Goal: Information Seeking & Learning: Learn about a topic

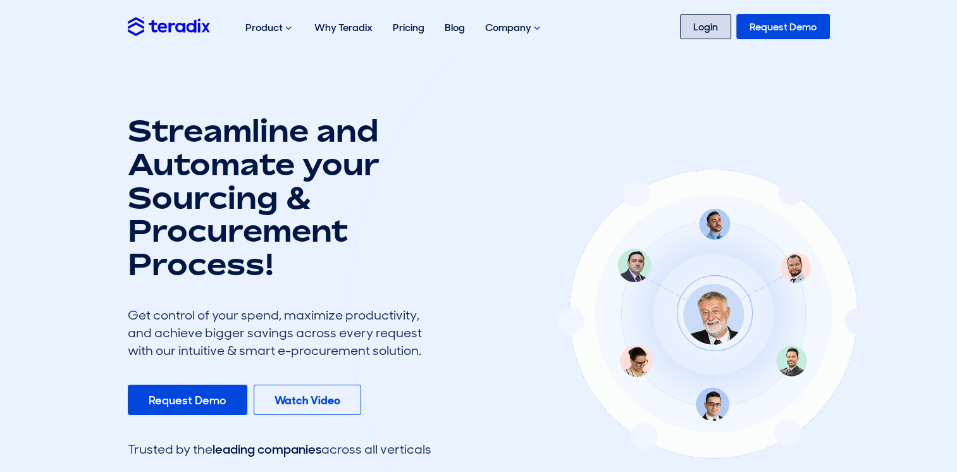
click at [706, 29] on link "Login" at bounding box center [705, 26] width 51 height 25
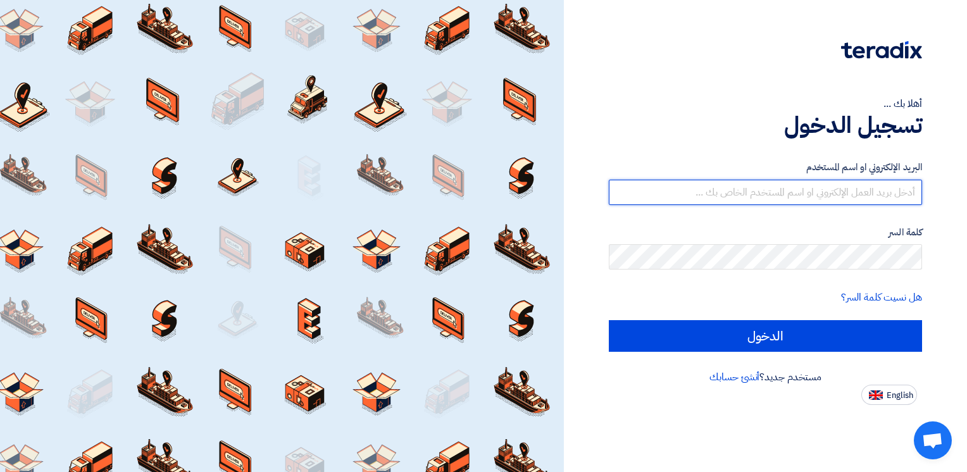
click at [830, 185] on input "text" at bounding box center [765, 192] width 313 height 25
type input "[EMAIL_ADDRESS][DOMAIN_NAME]"
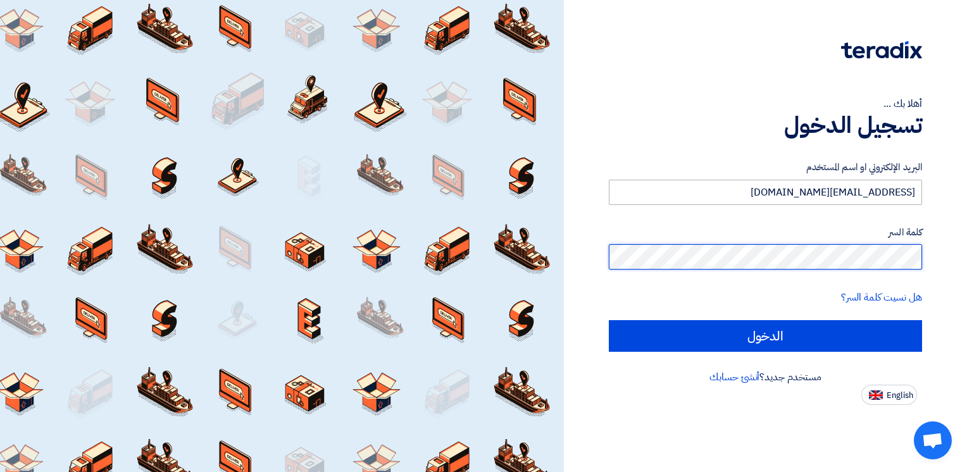
click at [609, 320] on input "الدخول" at bounding box center [765, 336] width 313 height 32
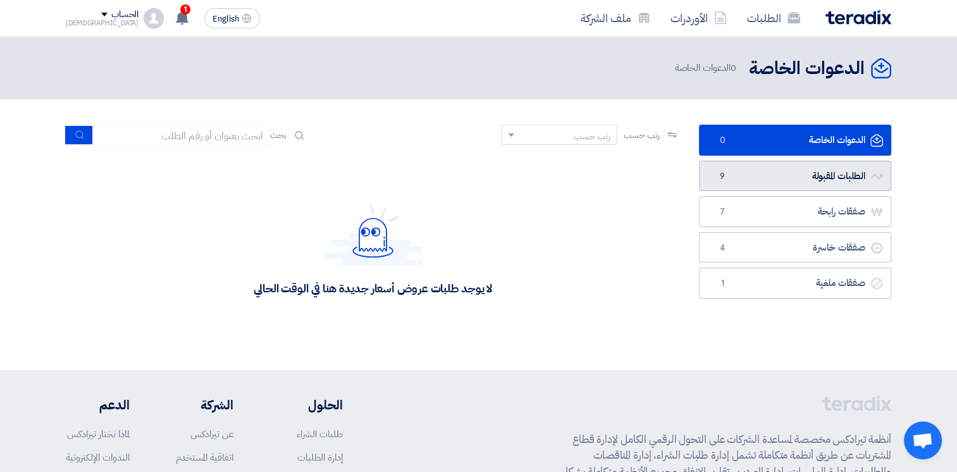
click at [800, 180] on link "الطلبات المقبولة الطلبات المقبولة 9" at bounding box center [795, 176] width 192 height 31
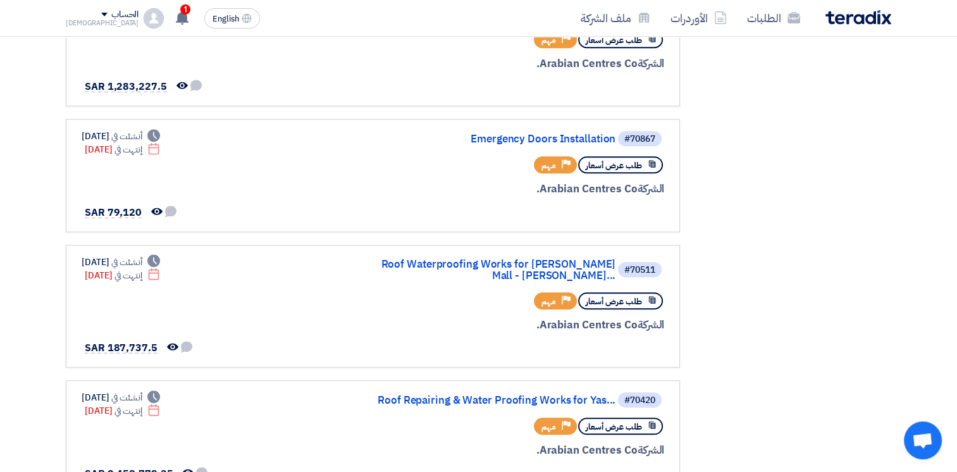
scroll to position [785, 0]
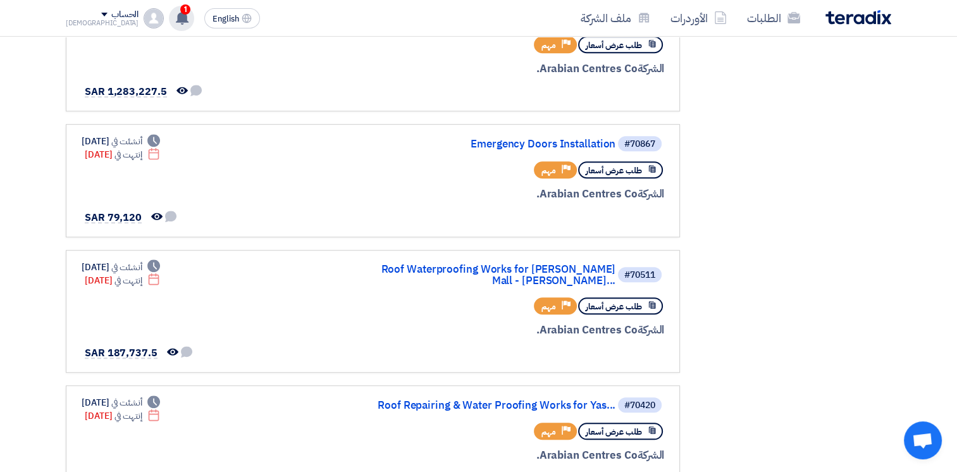
click at [176, 15] on use at bounding box center [182, 18] width 13 height 14
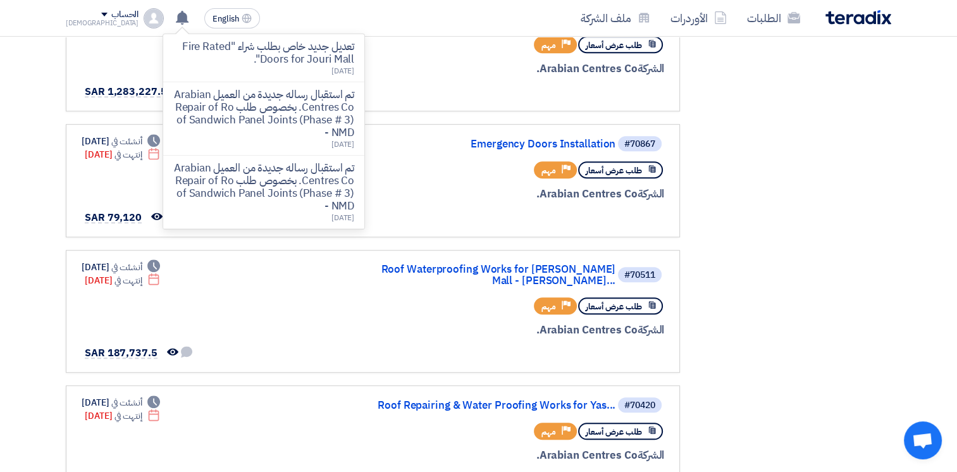
click at [251, 52] on p "تعديل جديد خاص بطلب شراء "Fire Rated Doors for Jouri Mall"." at bounding box center [263, 52] width 181 height 25
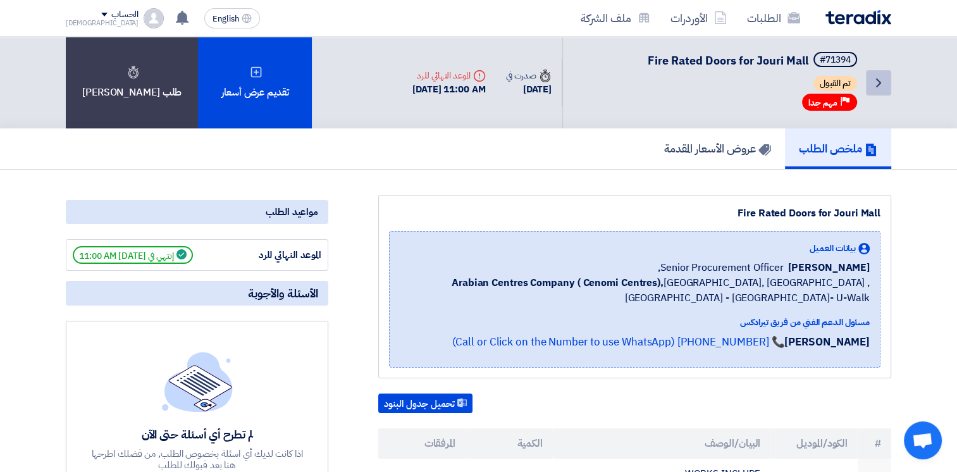
click at [873, 82] on icon "Back" at bounding box center [878, 82] width 15 height 15
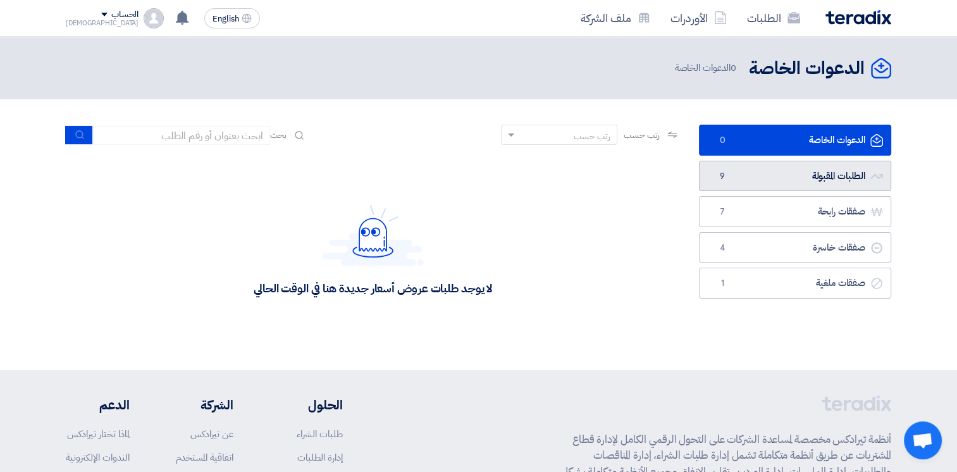
click at [805, 173] on link "الطلبات المقبولة الطلبات المقبولة 9" at bounding box center [795, 176] width 192 height 31
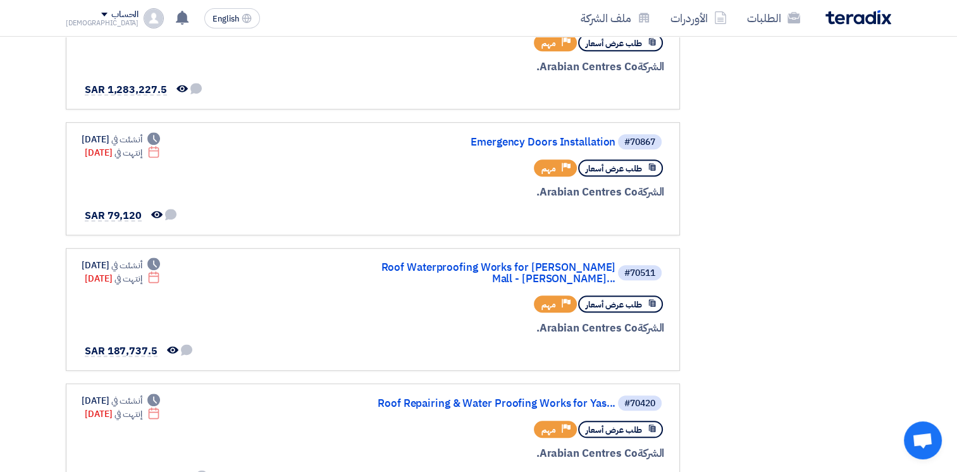
scroll to position [808, 0]
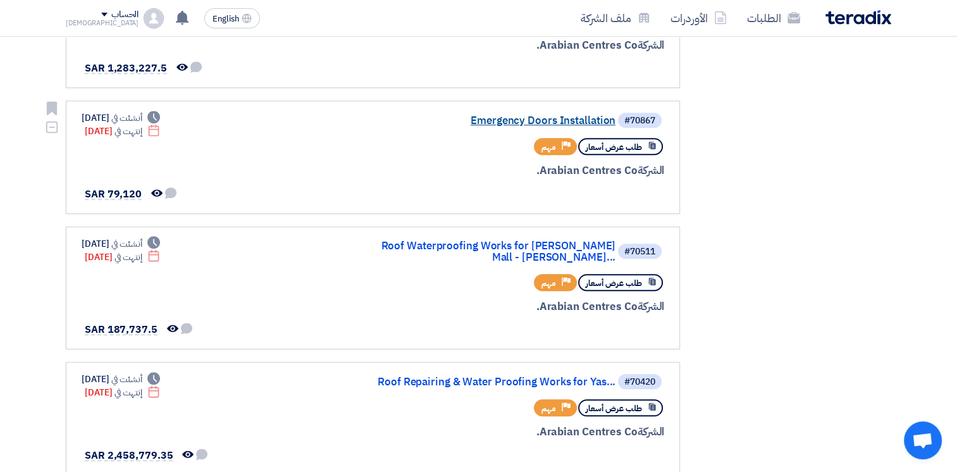
click at [499, 115] on link "Emergency Doors Installation" at bounding box center [489, 120] width 253 height 11
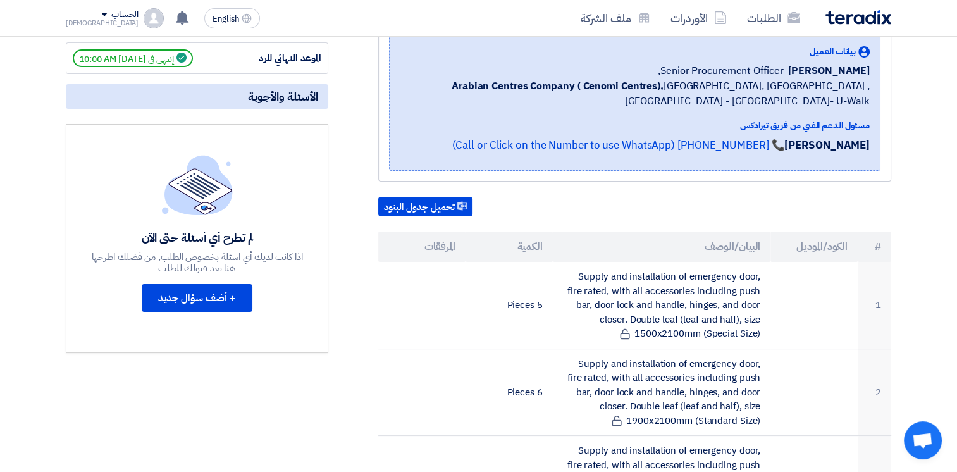
scroll to position [193, 0]
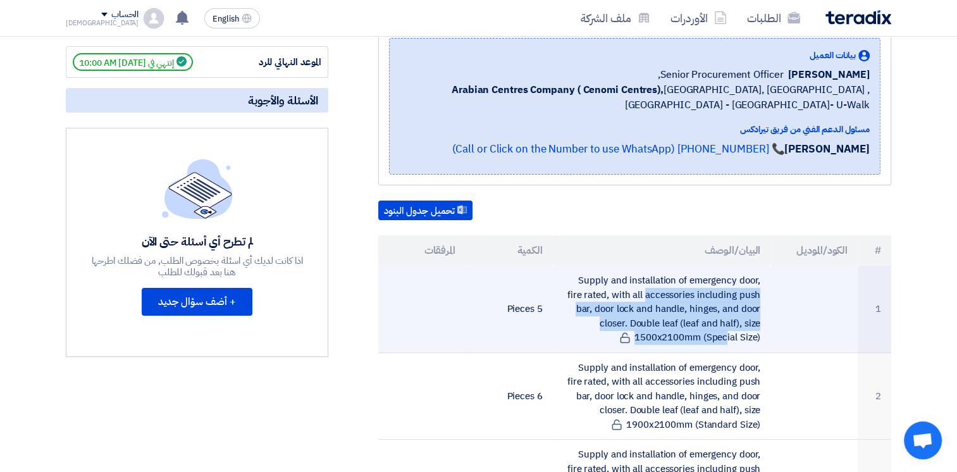
drag, startPoint x: 562, startPoint y: 273, endPoint x: 760, endPoint y: 334, distance: 207.4
click at [760, 334] on td "Supply and installation of emergency door, fire rated, with all accessories inc…" at bounding box center [662, 309] width 218 height 87
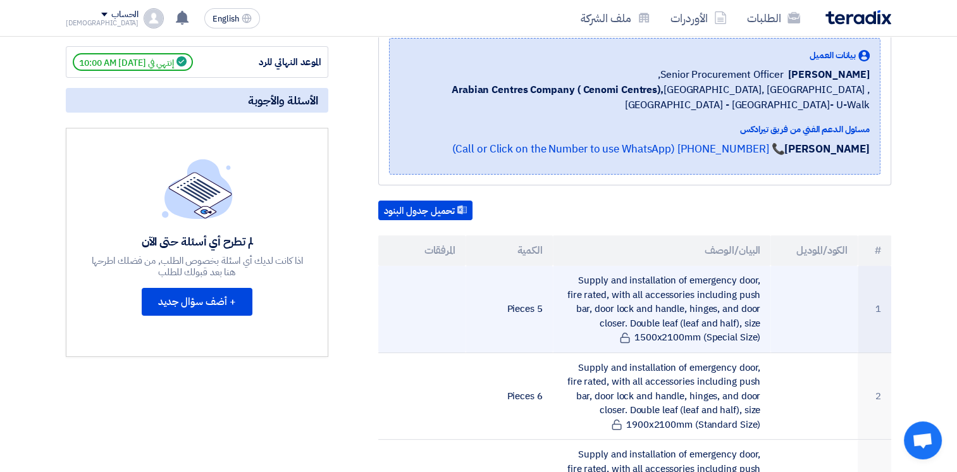
drag, startPoint x: 760, startPoint y: 334, endPoint x: 746, endPoint y: 337, distance: 14.1
click at [746, 337] on td "Supply and installation of emergency door, fire rated, with all accessories inc…" at bounding box center [662, 309] width 218 height 87
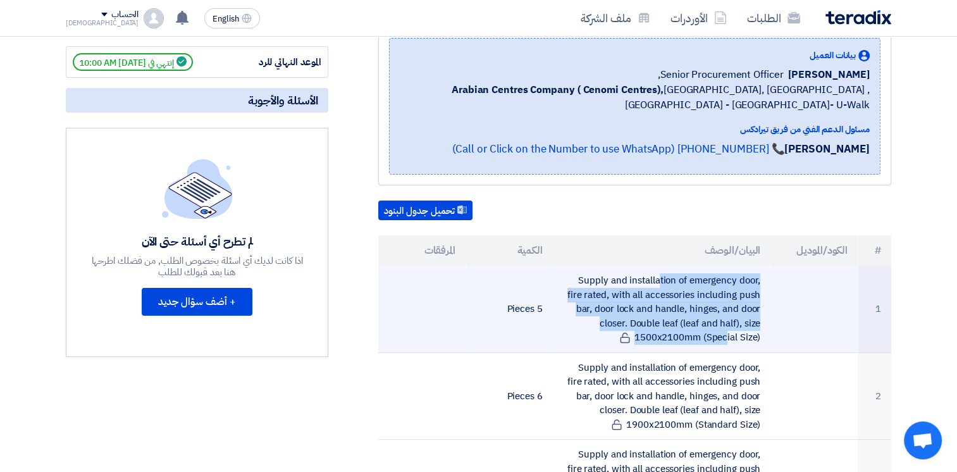
drag, startPoint x: 764, startPoint y: 333, endPoint x: 576, endPoint y: 269, distance: 198.7
click at [576, 269] on td "Supply and installation of emergency door, fire rated, with all accessories inc…" at bounding box center [662, 309] width 218 height 87
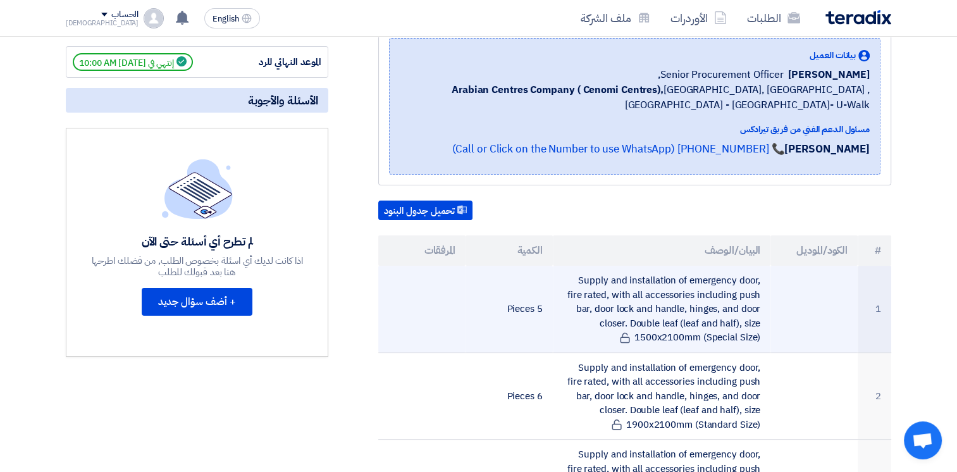
drag, startPoint x: 576, startPoint y: 269, endPoint x: 571, endPoint y: 273, distance: 6.8
click at [572, 272] on td "Supply and installation of emergency door, fire rated, with all accessories inc…" at bounding box center [662, 309] width 218 height 87
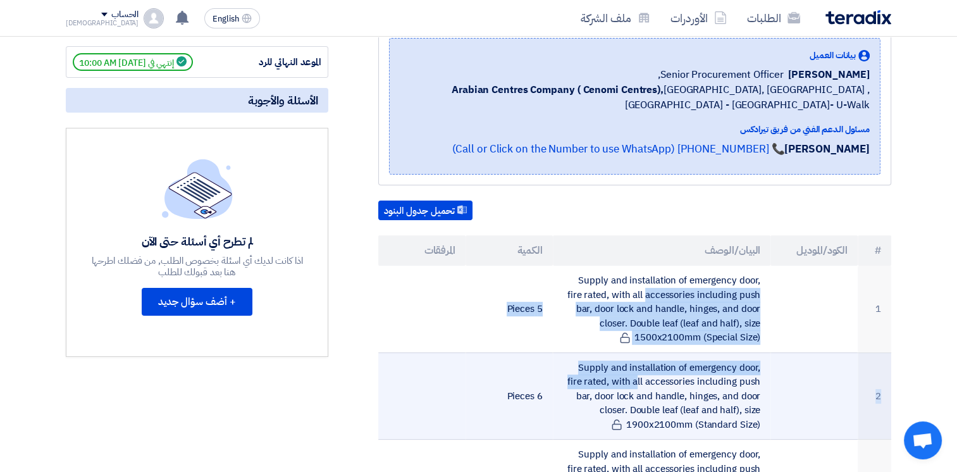
drag, startPoint x: 564, startPoint y: 273, endPoint x: 749, endPoint y: 349, distance: 199.8
click at [749, 349] on tbody "1 Supply and installation of emergency door, fire rated, with all accessories i…" at bounding box center [634, 439] width 513 height 347
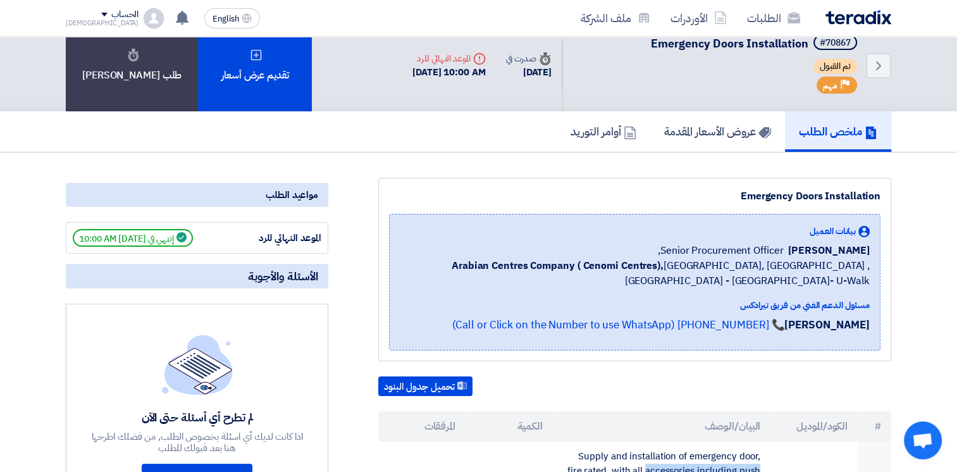
scroll to position [0, 0]
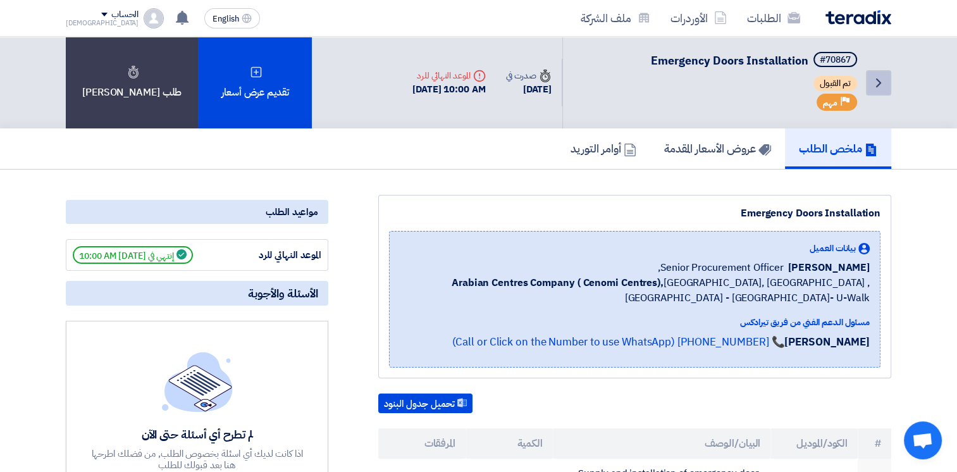
click at [873, 80] on icon "Back" at bounding box center [878, 82] width 15 height 15
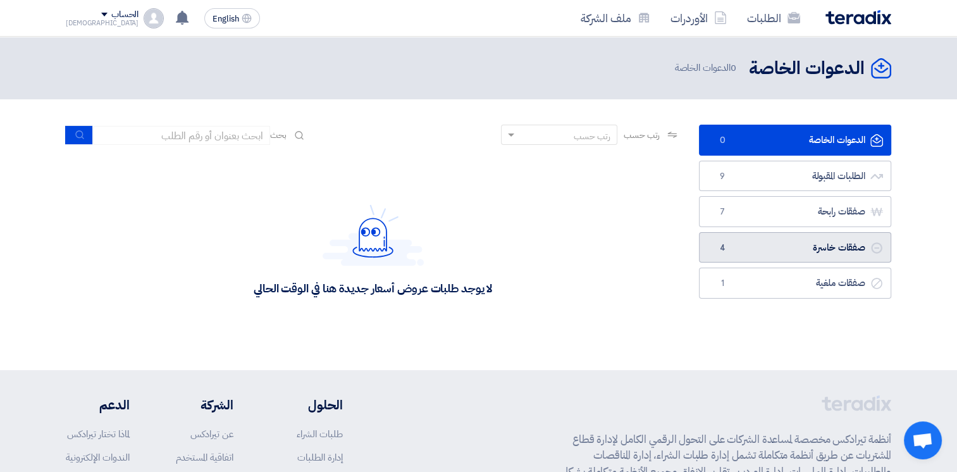
click at [772, 244] on link "صفقات خاسرة صفقات خاسرة 4" at bounding box center [795, 247] width 192 height 31
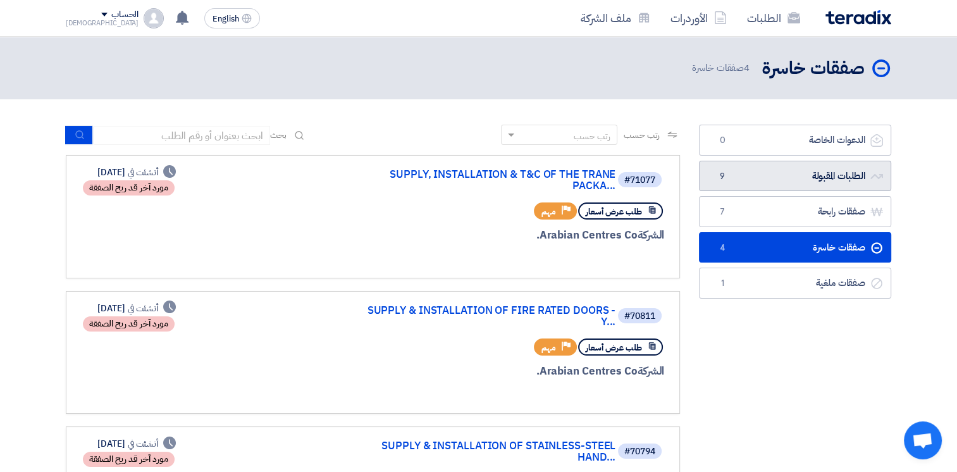
click at [802, 180] on link "الطلبات المقبولة الطلبات المقبولة 9" at bounding box center [795, 176] width 192 height 31
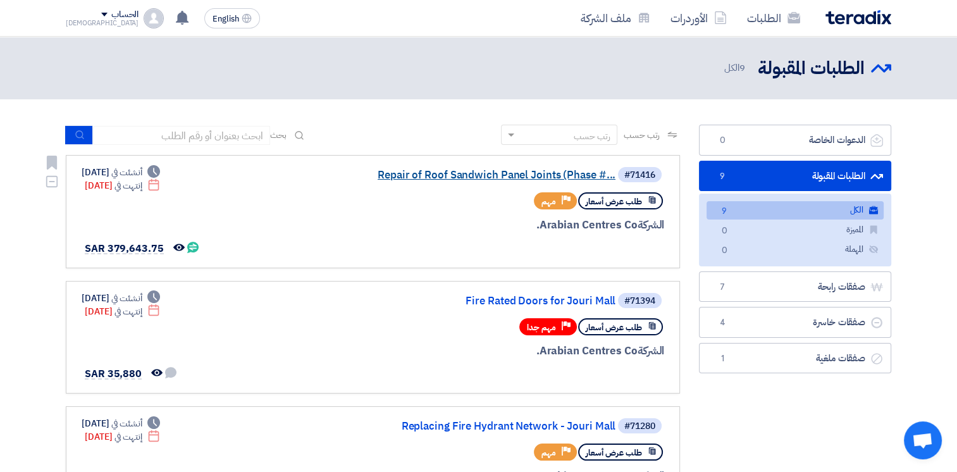
click at [497, 176] on link "Repair of Roof Sandwich Panel Joints (Phase #..." at bounding box center [489, 175] width 253 height 11
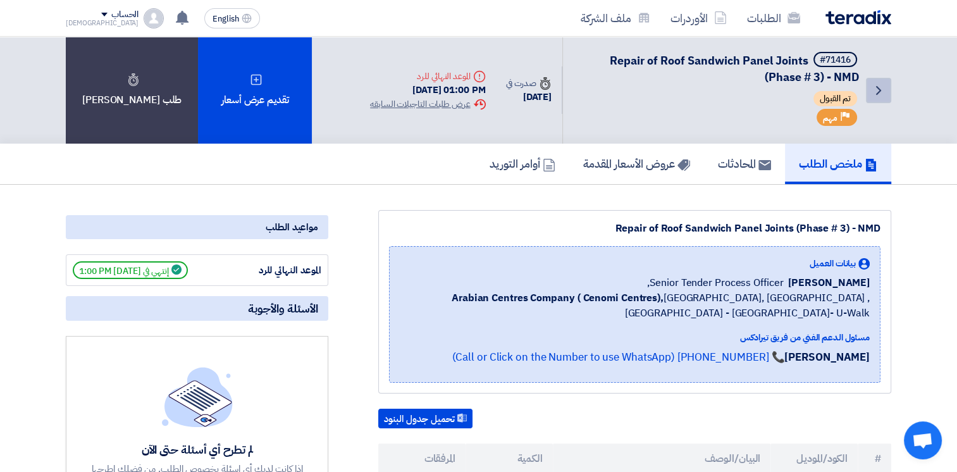
click at [878, 93] on icon "Back" at bounding box center [878, 90] width 15 height 15
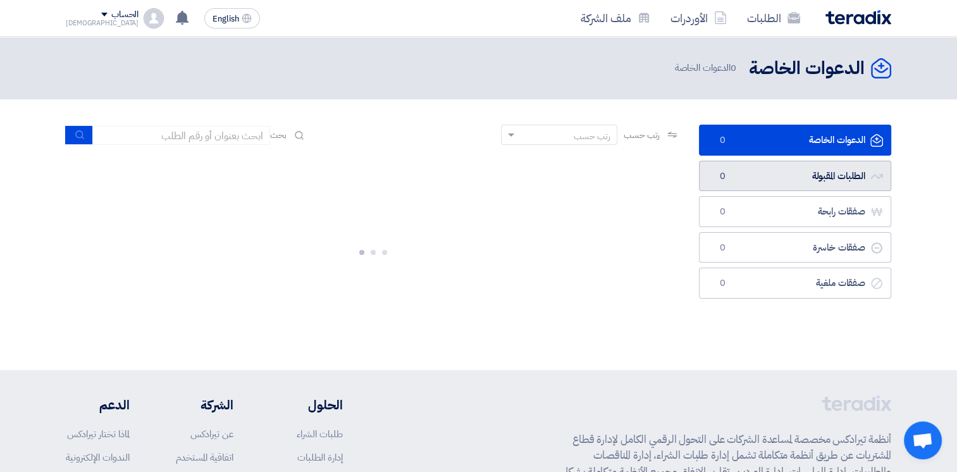
click at [826, 170] on link "الطلبات المقبولة الطلبات المقبولة 0" at bounding box center [795, 176] width 192 height 31
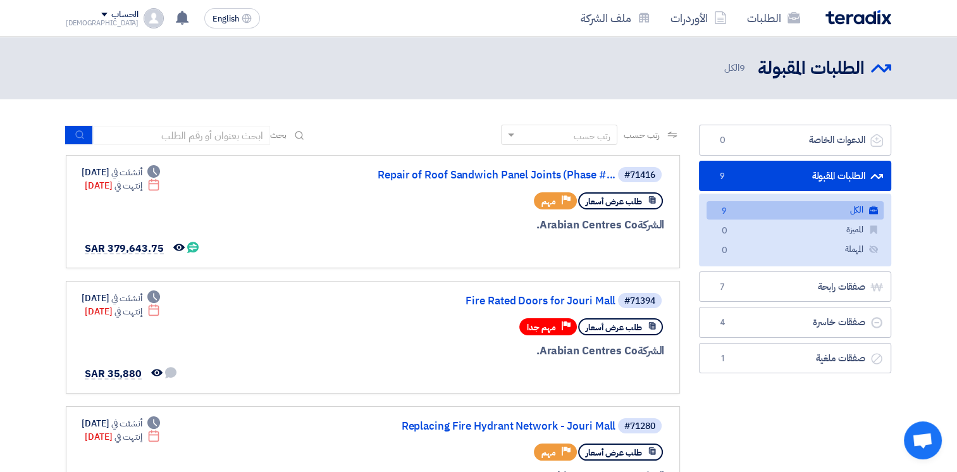
click at [752, 178] on link "الطلبات المقبولة الطلبات المقبولة 9" at bounding box center [795, 176] width 192 height 31
click at [564, 296] on link "Fire Rated Doors for Jouri Mall" at bounding box center [489, 301] width 253 height 11
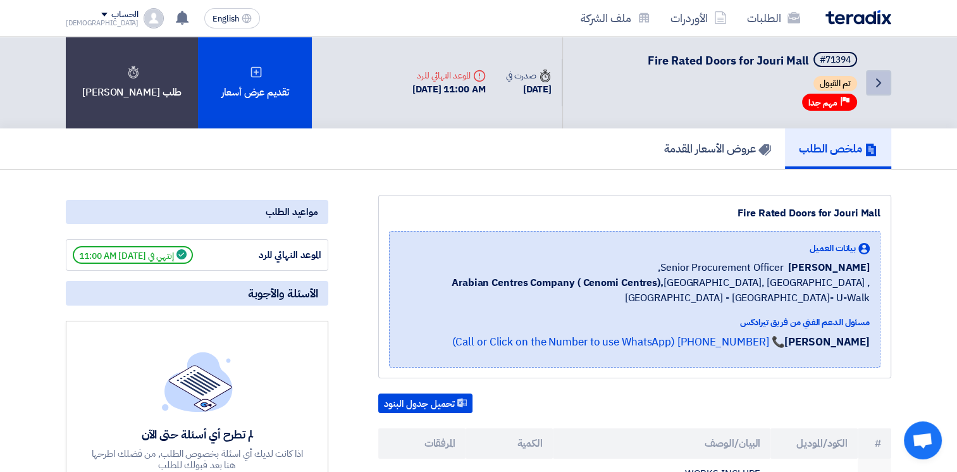
click at [881, 82] on use at bounding box center [878, 82] width 5 height 9
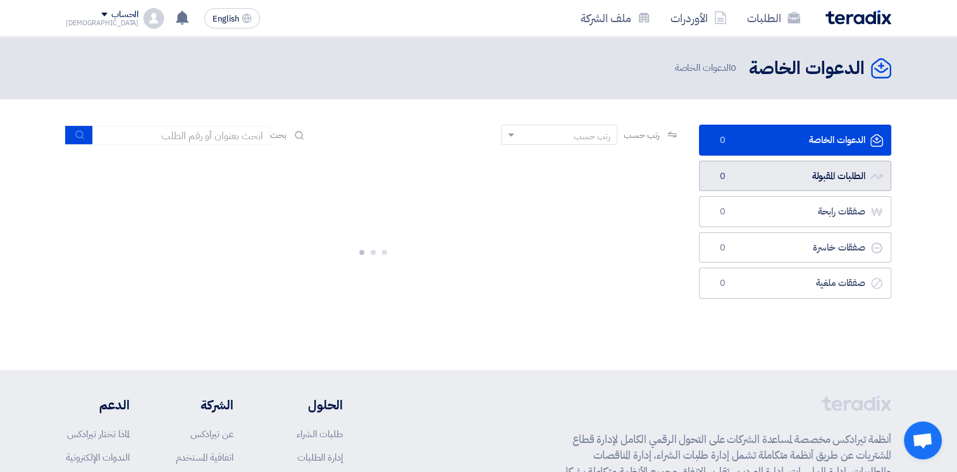
click at [817, 172] on link "الطلبات المقبولة الطلبات المقبولة 0" at bounding box center [795, 176] width 192 height 31
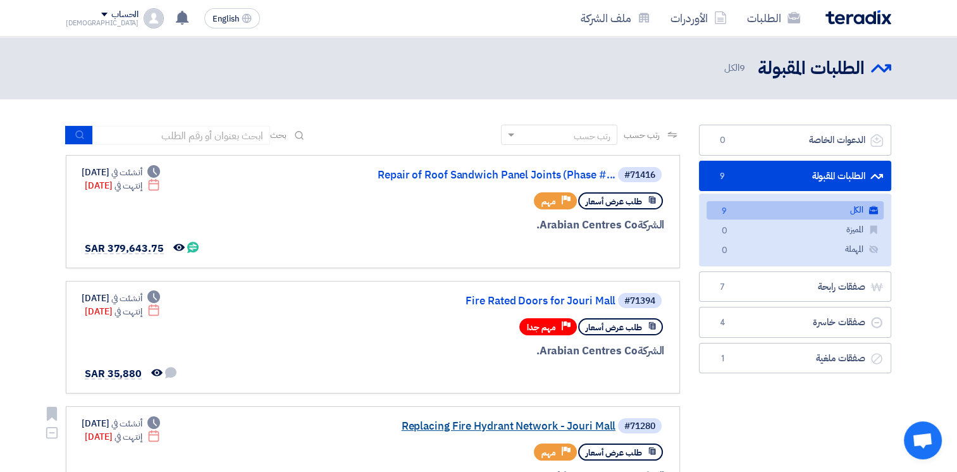
click at [580, 424] on link "Replacing Fire Hydrant Network - Jouri Mall" at bounding box center [489, 426] width 253 height 11
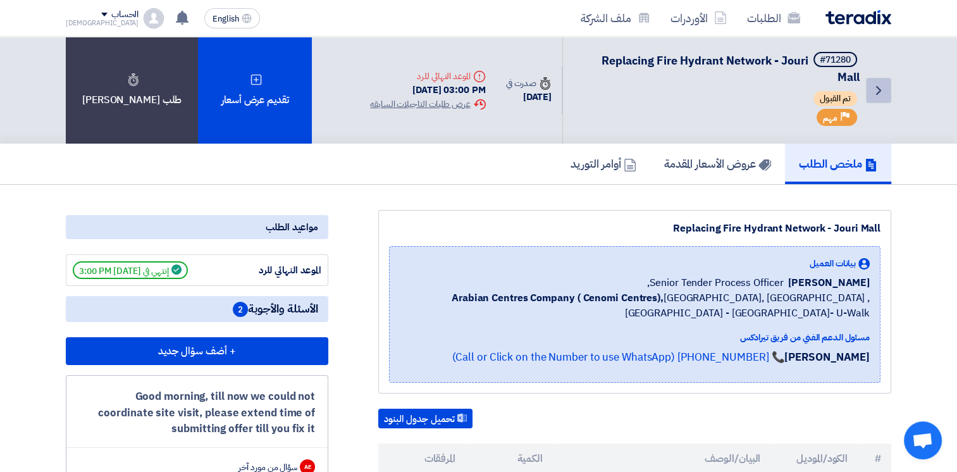
click at [879, 81] on link "Back" at bounding box center [878, 90] width 25 height 25
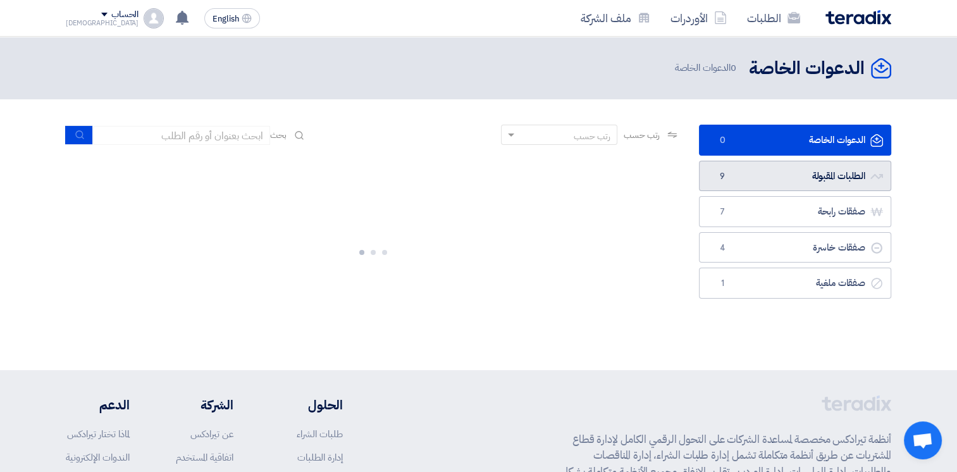
click at [850, 171] on link "الطلبات المقبولة الطلبات المقبولة 9" at bounding box center [795, 176] width 192 height 31
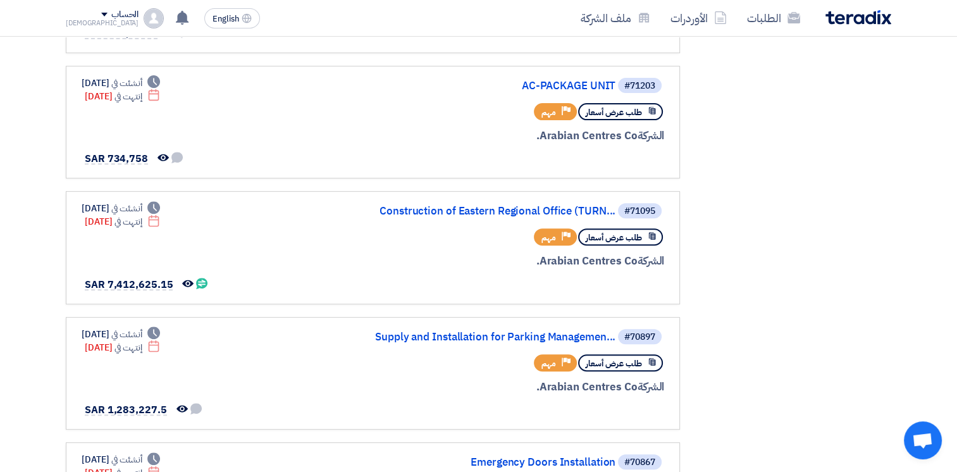
scroll to position [473, 0]
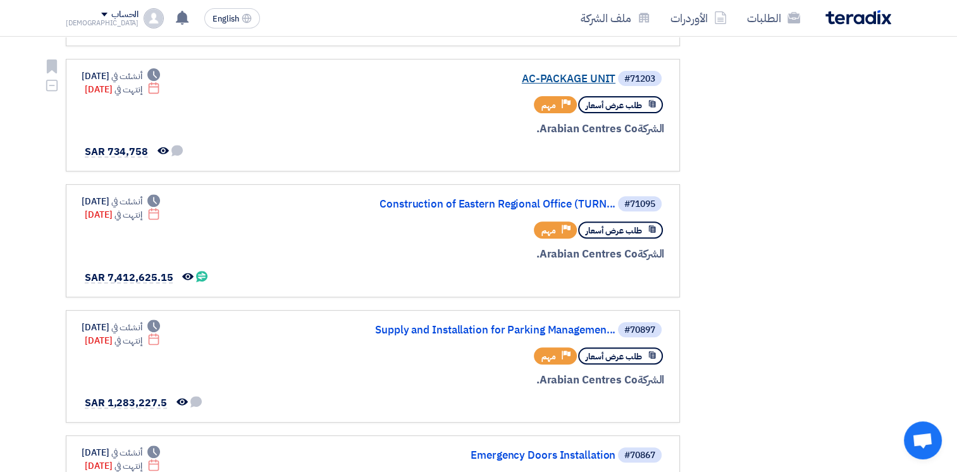
click at [584, 73] on link "AC-PACKAGE UNIT" at bounding box center [489, 78] width 253 height 11
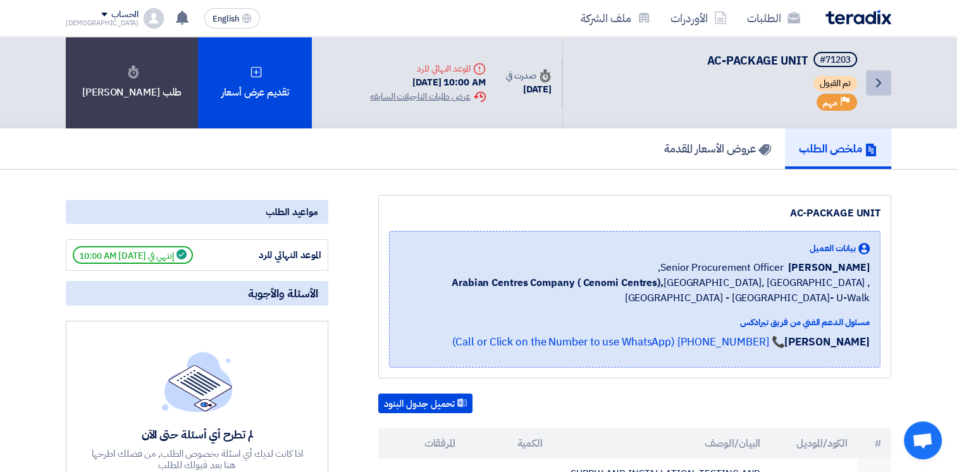
click at [878, 89] on icon "Back" at bounding box center [878, 82] width 15 height 15
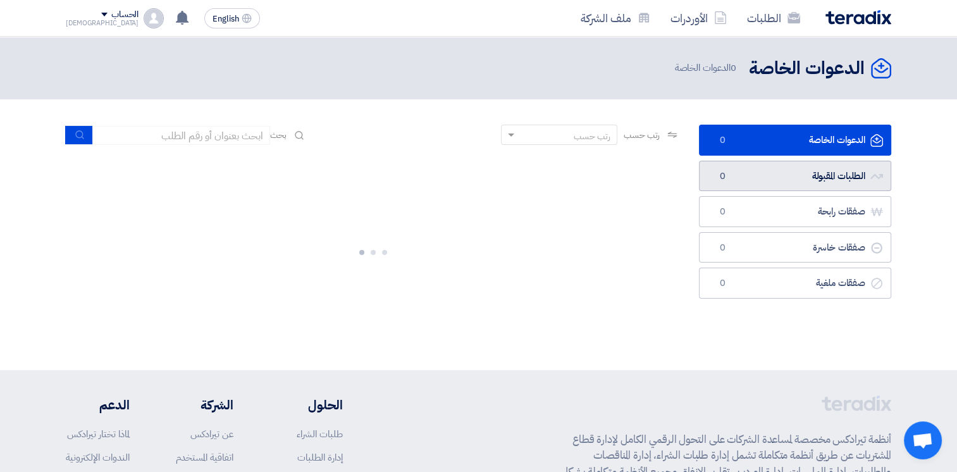
click at [837, 166] on link "الطلبات المقبولة الطلبات المقبولة 0" at bounding box center [795, 176] width 192 height 31
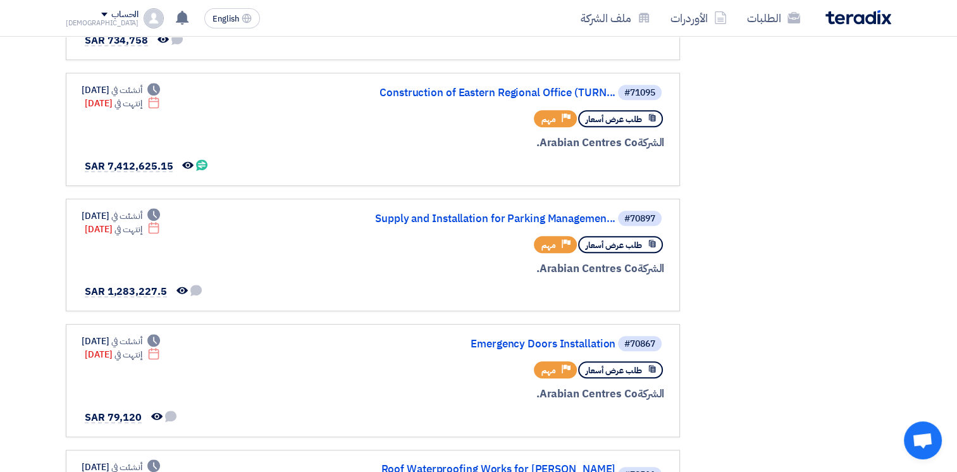
scroll to position [587, 0]
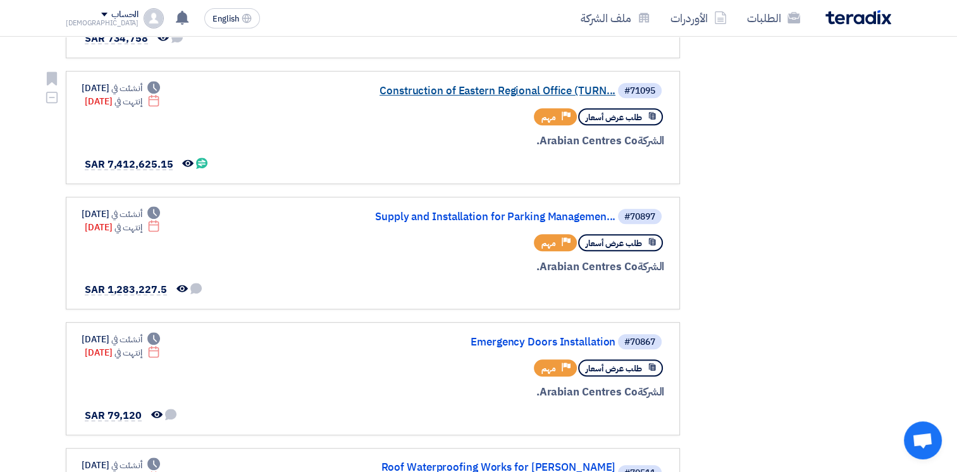
click at [493, 89] on link "Construction of Eastern Regional Office (TURN..." at bounding box center [489, 90] width 253 height 11
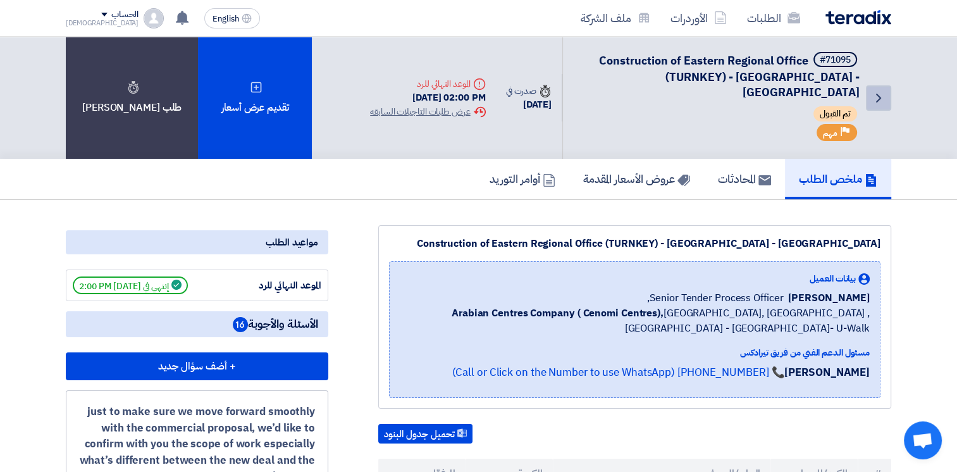
click at [886, 90] on link "Back" at bounding box center [878, 97] width 25 height 25
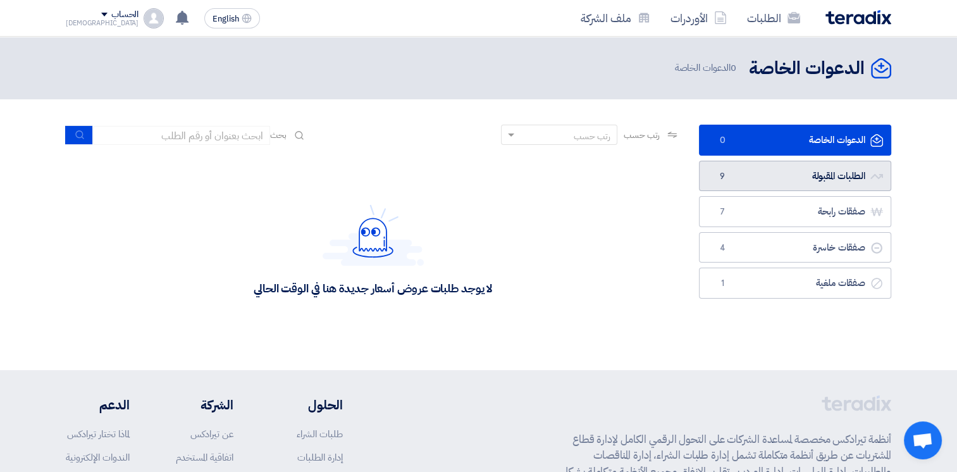
click at [840, 189] on link "الطلبات المقبولة الطلبات المقبولة 9" at bounding box center [795, 176] width 192 height 31
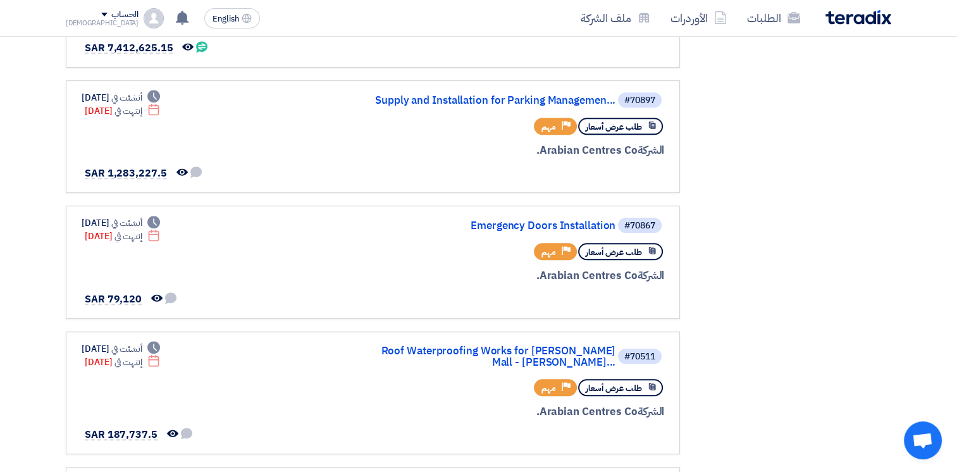
scroll to position [712, 0]
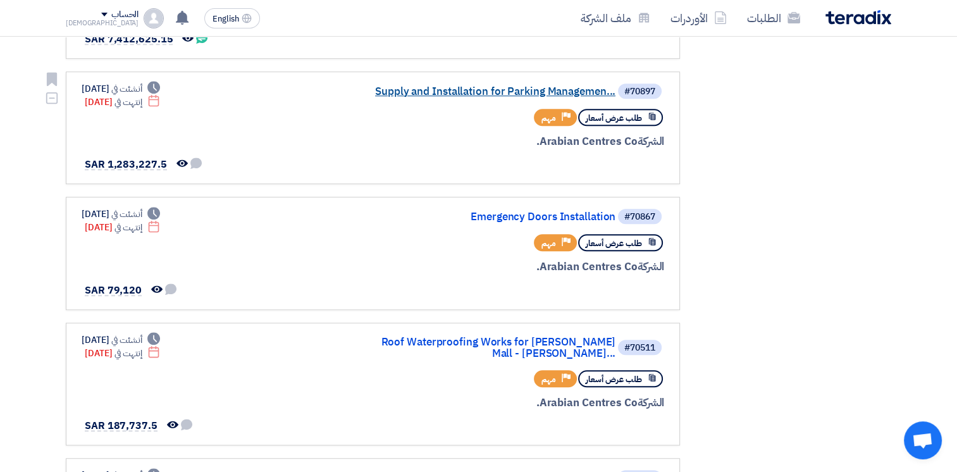
click at [531, 86] on link "Supply and Installation for Parking Managemen..." at bounding box center [489, 91] width 253 height 11
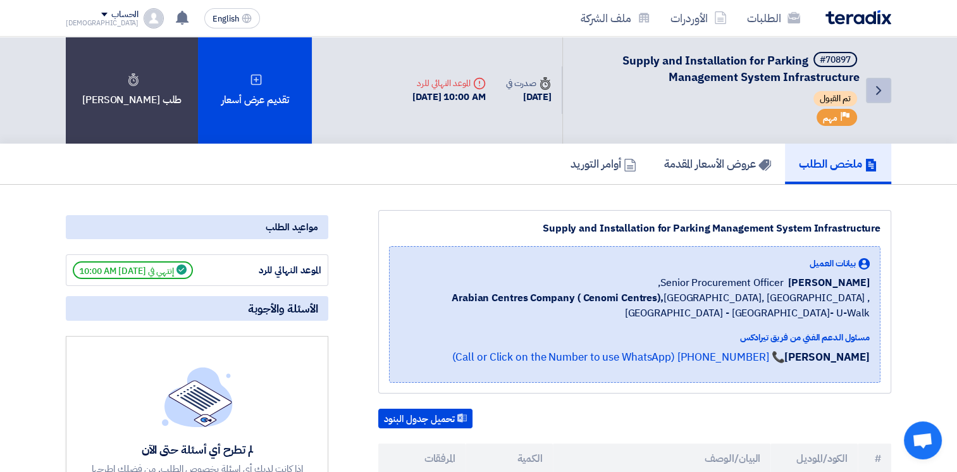
click at [874, 97] on link "Back" at bounding box center [878, 90] width 25 height 25
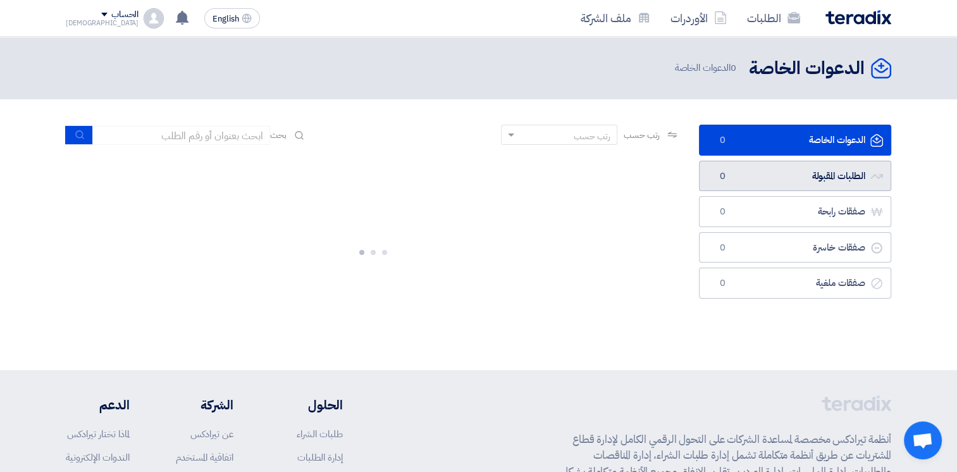
click at [813, 185] on link "الطلبات المقبولة الطلبات المقبولة 0" at bounding box center [795, 176] width 192 height 31
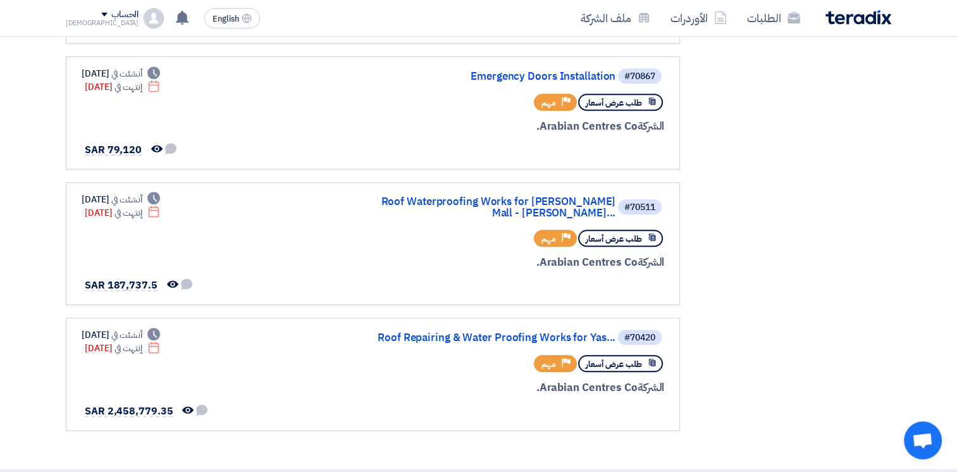
scroll to position [856, 0]
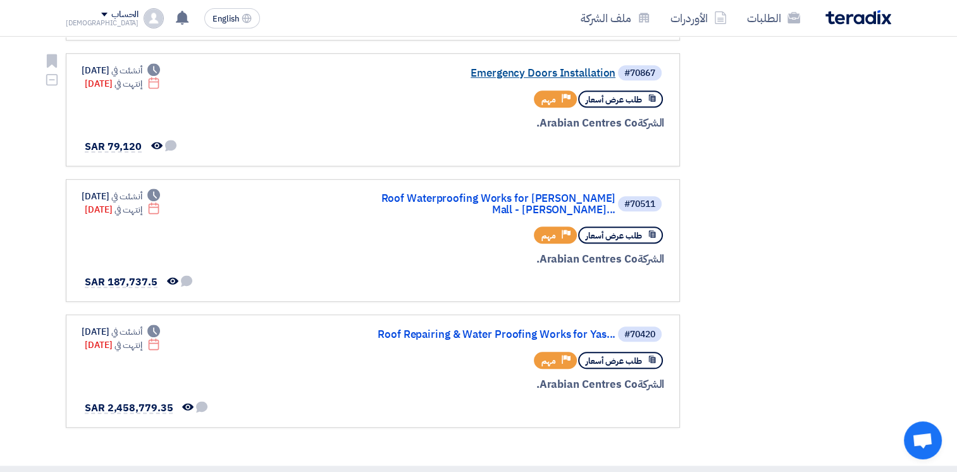
click at [530, 68] on link "Emergency Doors Installation" at bounding box center [489, 73] width 253 height 11
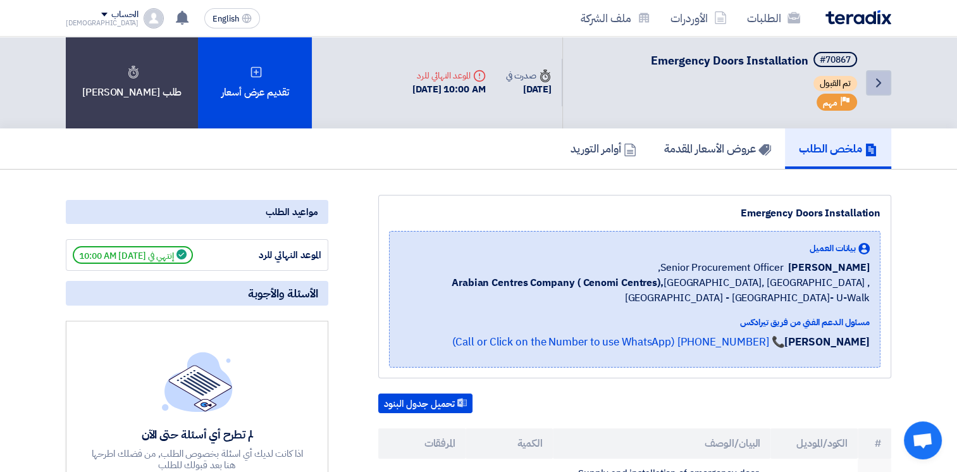
click at [877, 85] on use at bounding box center [878, 82] width 5 height 9
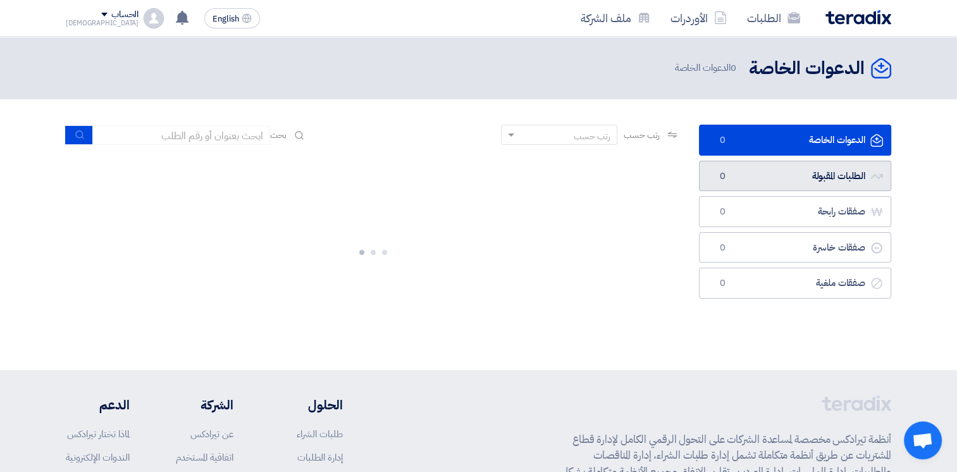
click at [837, 178] on link "الطلبات المقبولة الطلبات المقبولة 0" at bounding box center [795, 176] width 192 height 31
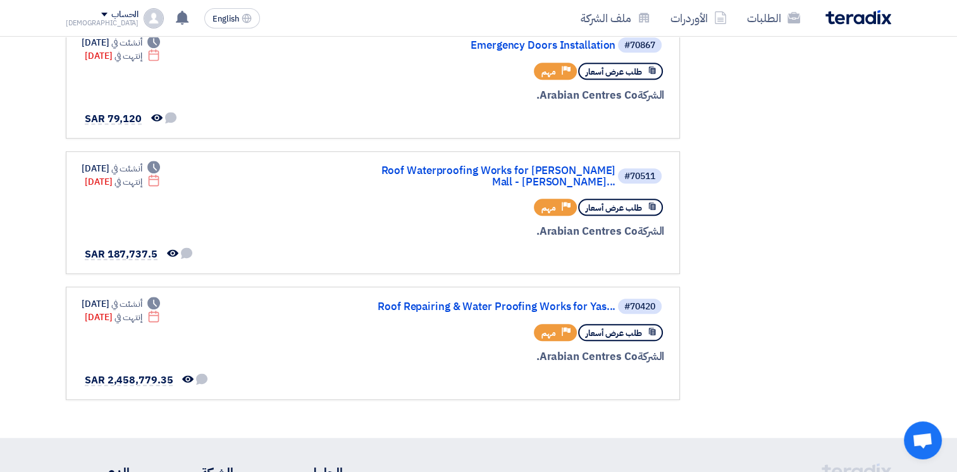
scroll to position [918, 0]
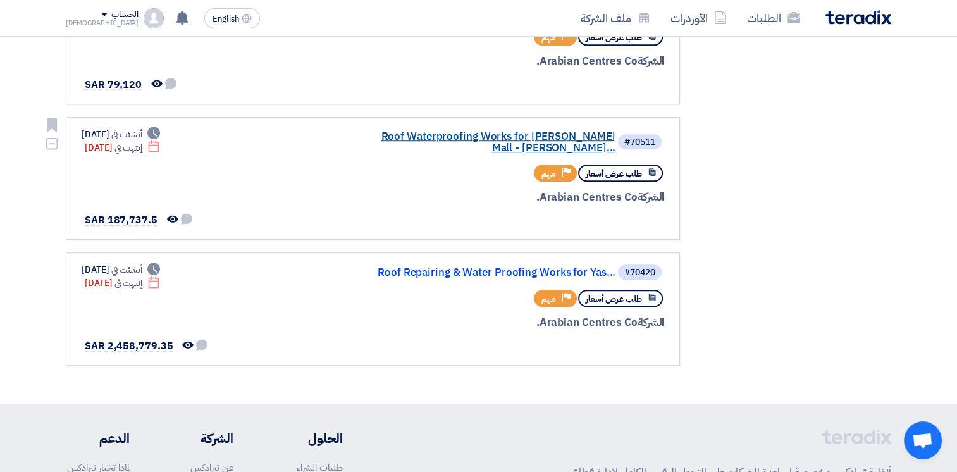
click at [490, 131] on link "Roof Waterproofing Works for Aziz Mall - Jedd..." at bounding box center [489, 142] width 253 height 23
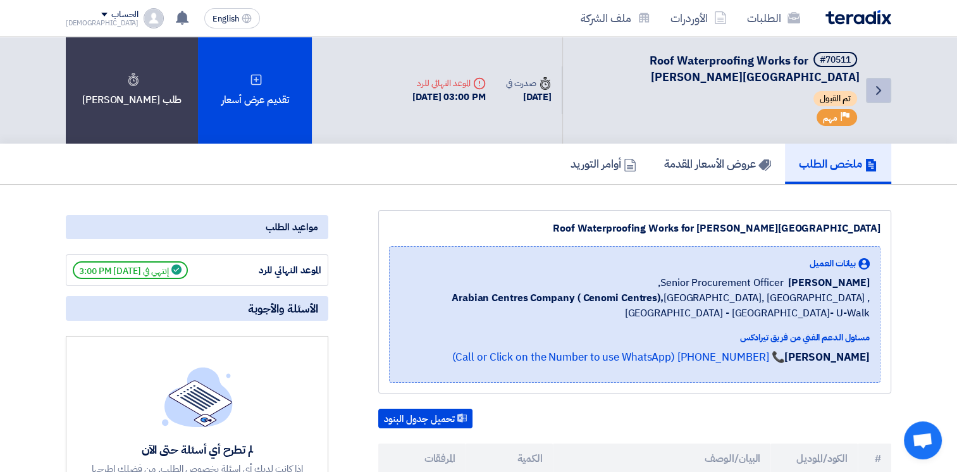
click at [873, 90] on icon "Back" at bounding box center [878, 90] width 15 height 15
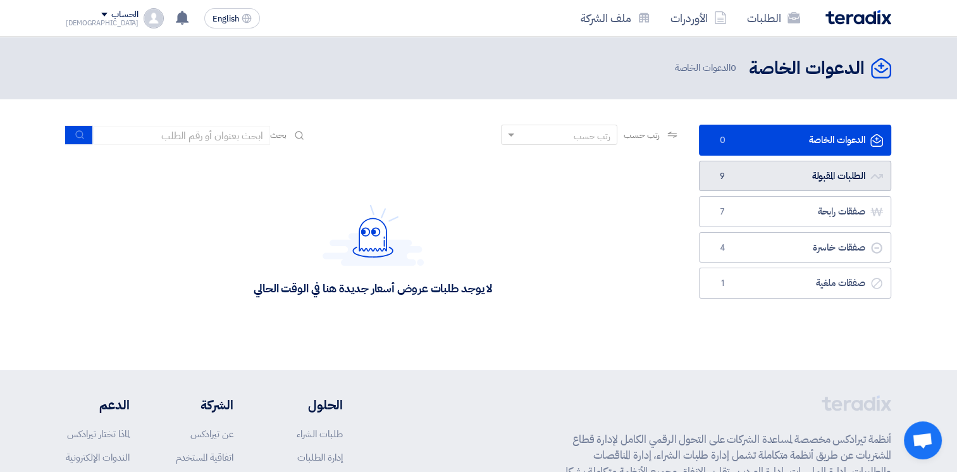
click at [804, 163] on link "الطلبات المقبولة الطلبات المقبولة 9" at bounding box center [795, 176] width 192 height 31
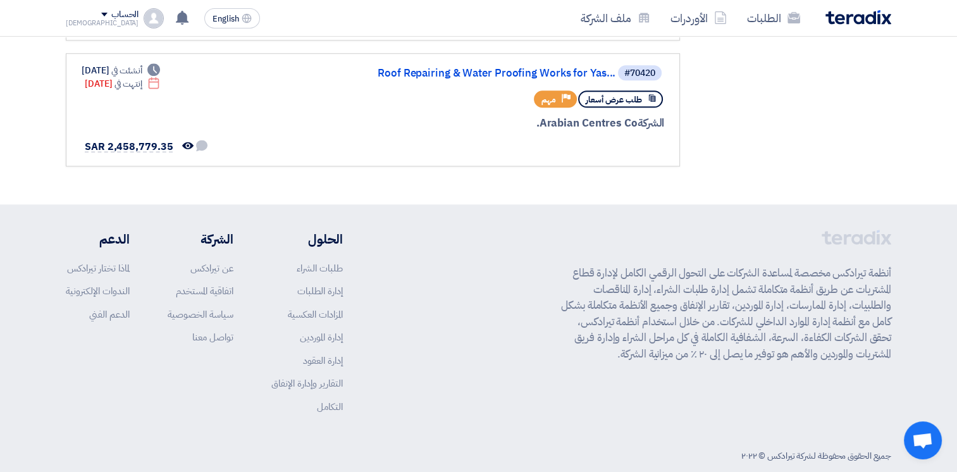
scroll to position [1119, 0]
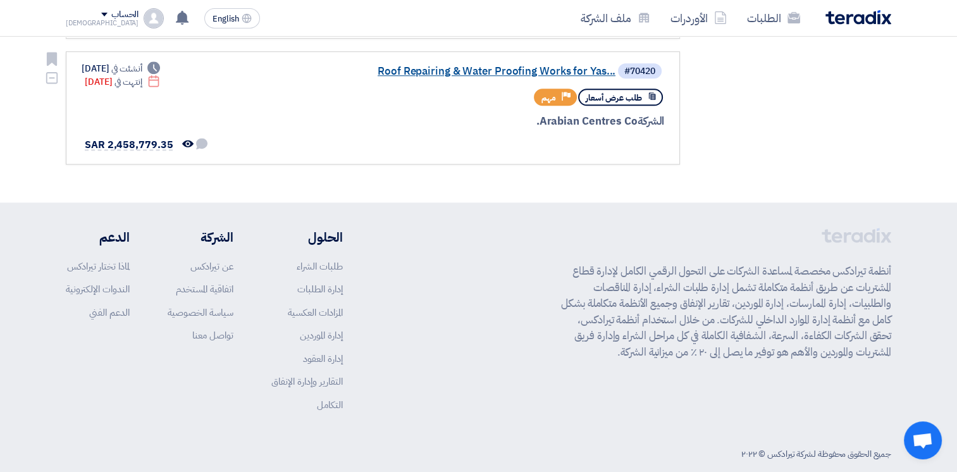
click at [514, 66] on link "Roof Repairing & Water Proofing Works for Yas..." at bounding box center [489, 71] width 253 height 11
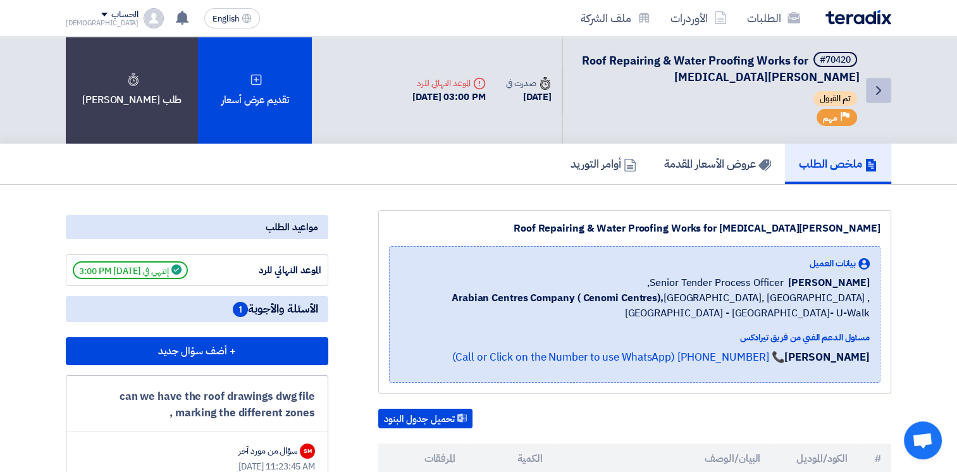
click at [871, 88] on link "Back" at bounding box center [878, 90] width 25 height 25
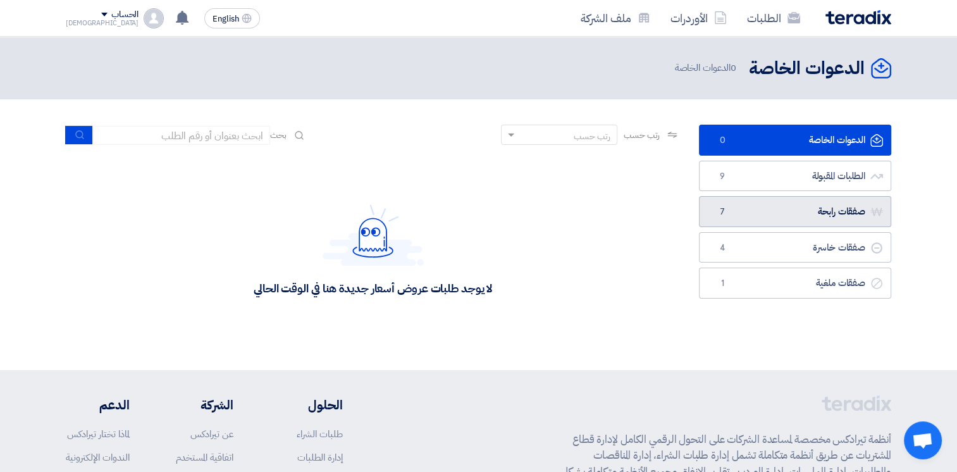
click at [815, 206] on link "صفقات رابحة صفقات رابحة 7" at bounding box center [795, 211] width 192 height 31
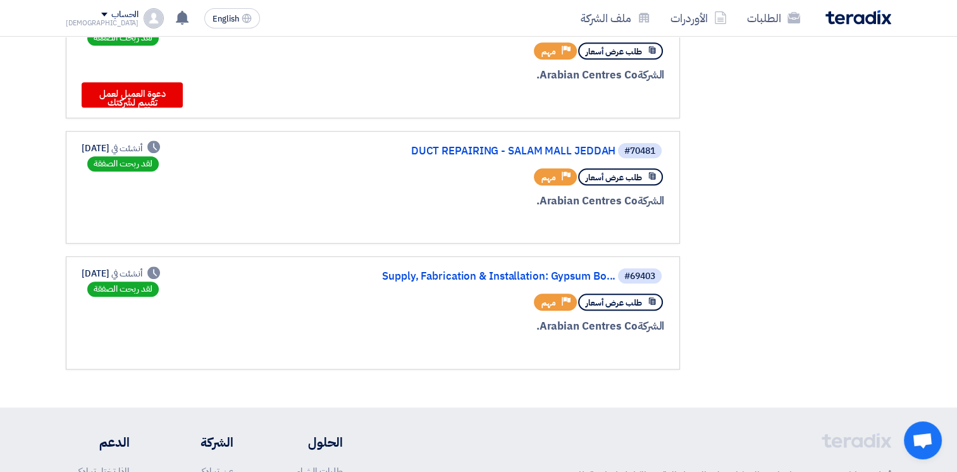
scroll to position [691, 0]
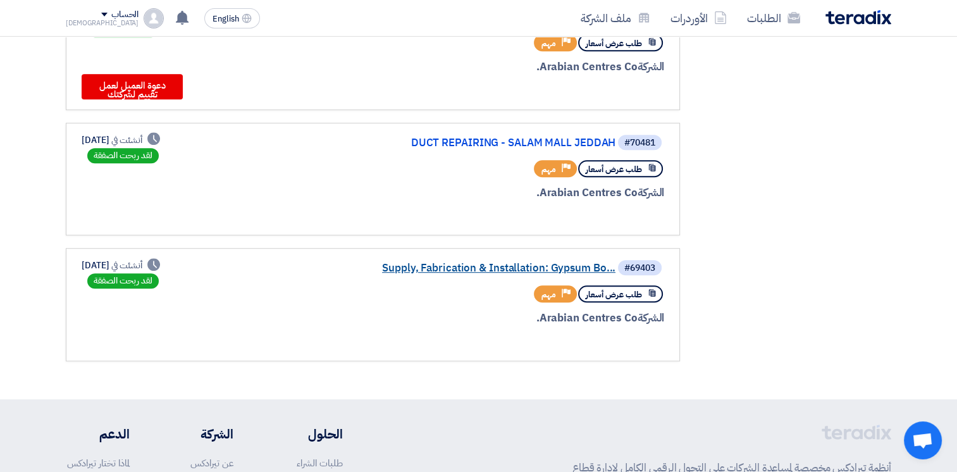
click at [496, 263] on link "Supply, Fabrication & Installation: Gypsum Bo..." at bounding box center [489, 268] width 253 height 11
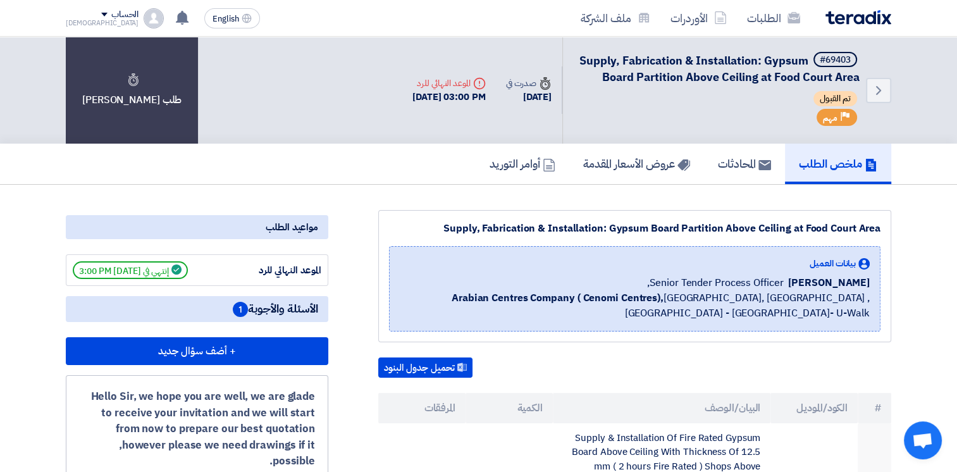
scroll to position [316, 0]
